Goal: Navigation & Orientation: Find specific page/section

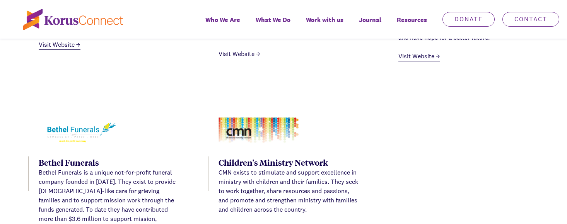
scroll to position [1509, 0]
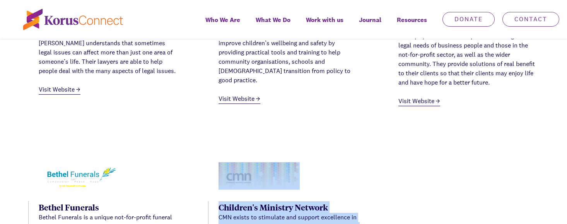
drag, startPoint x: 290, startPoint y: 188, endPoint x: 103, endPoint y: 169, distance: 187.9
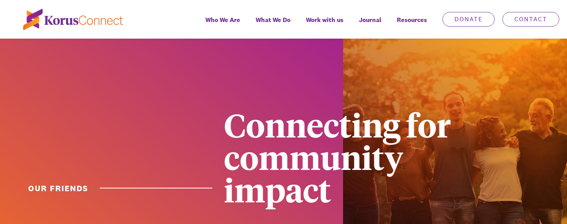
scroll to position [17, 0]
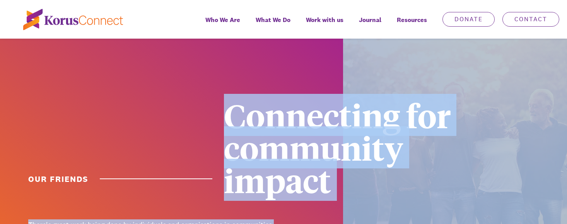
drag, startPoint x: 287, startPoint y: 199, endPoint x: 232, endPoint y: 104, distance: 109.8
copy div "Connecting for community impact There's great work being done by individuals an…"
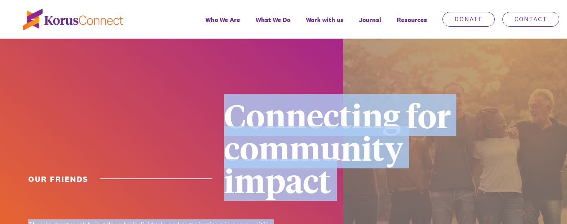
click at [116, 124] on div at bounding box center [171, 166] width 343 height 288
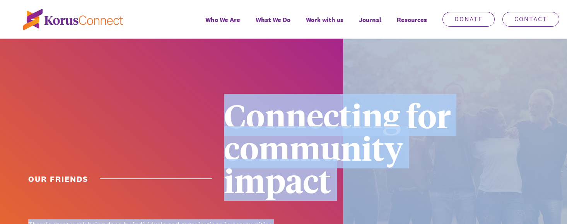
click at [136, 164] on div at bounding box center [171, 166] width 343 height 288
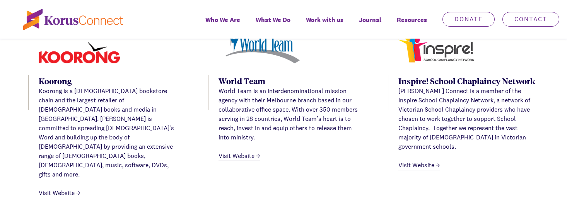
scroll to position [946, 0]
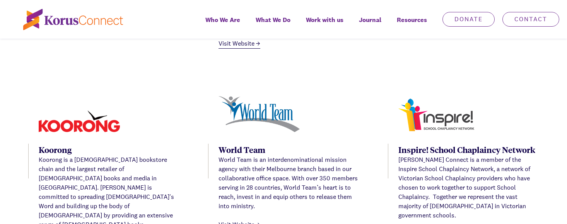
click at [434, 98] on img at bounding box center [437, 115] width 77 height 35
click at [443, 144] on div "Inspire! School Chaplaincy Network" at bounding box center [469, 150] width 140 height 12
